Goal: Task Accomplishment & Management: Complete application form

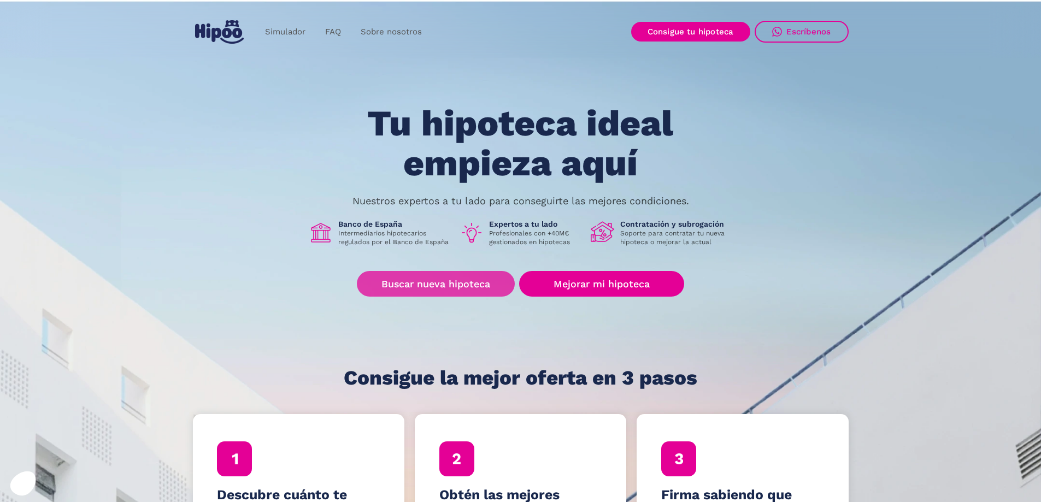
click at [451, 290] on link "Buscar nueva hipoteca" at bounding box center [436, 284] width 158 height 26
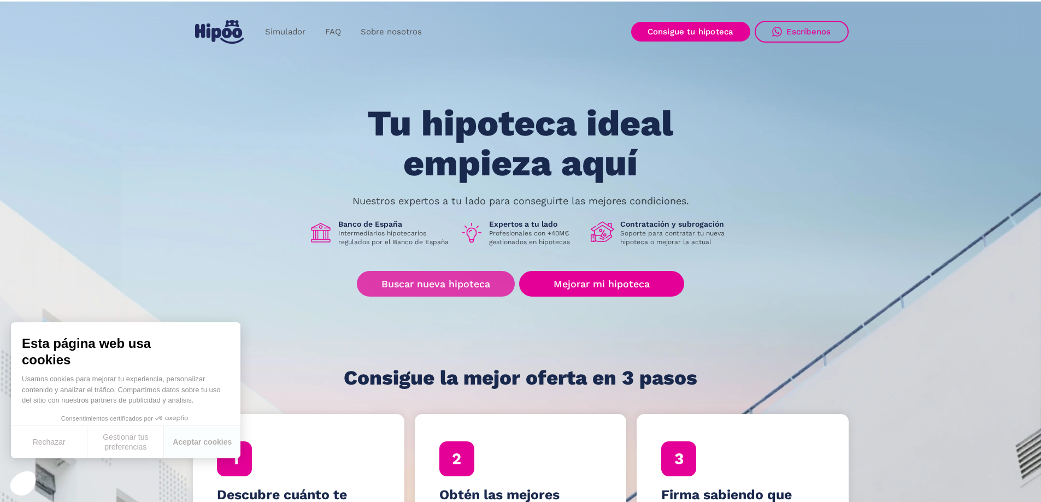
click at [452, 287] on link "Buscar nueva hipoteca" at bounding box center [436, 284] width 158 height 26
